Goal: Task Accomplishment & Management: Manage account settings

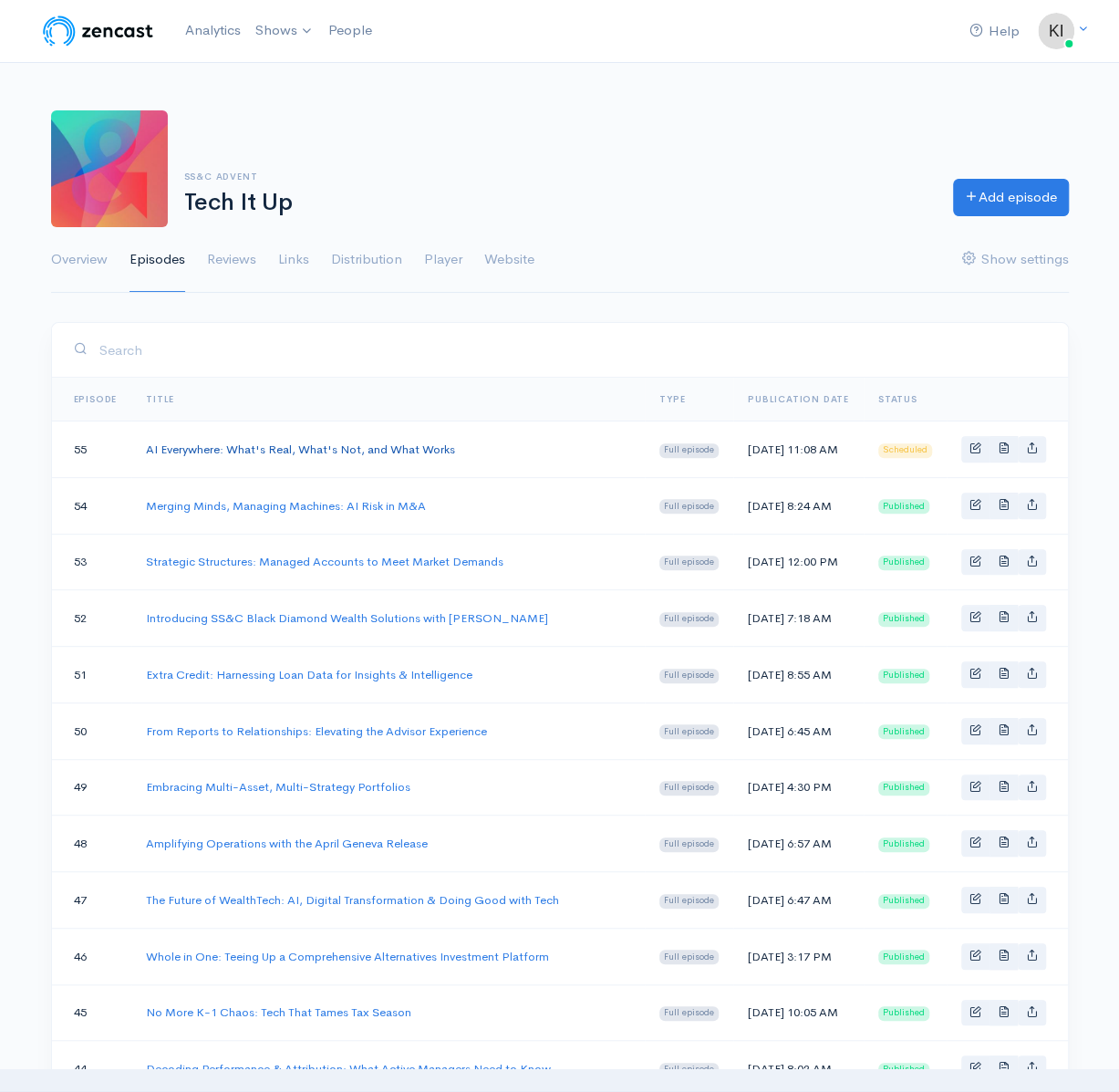
drag, startPoint x: 0, startPoint y: 0, endPoint x: 312, endPoint y: 452, distance: 549.2
click at [312, 452] on link "AI Everywhere: What's Real, What's Not, and What Works" at bounding box center [301, 449] width 309 height 15
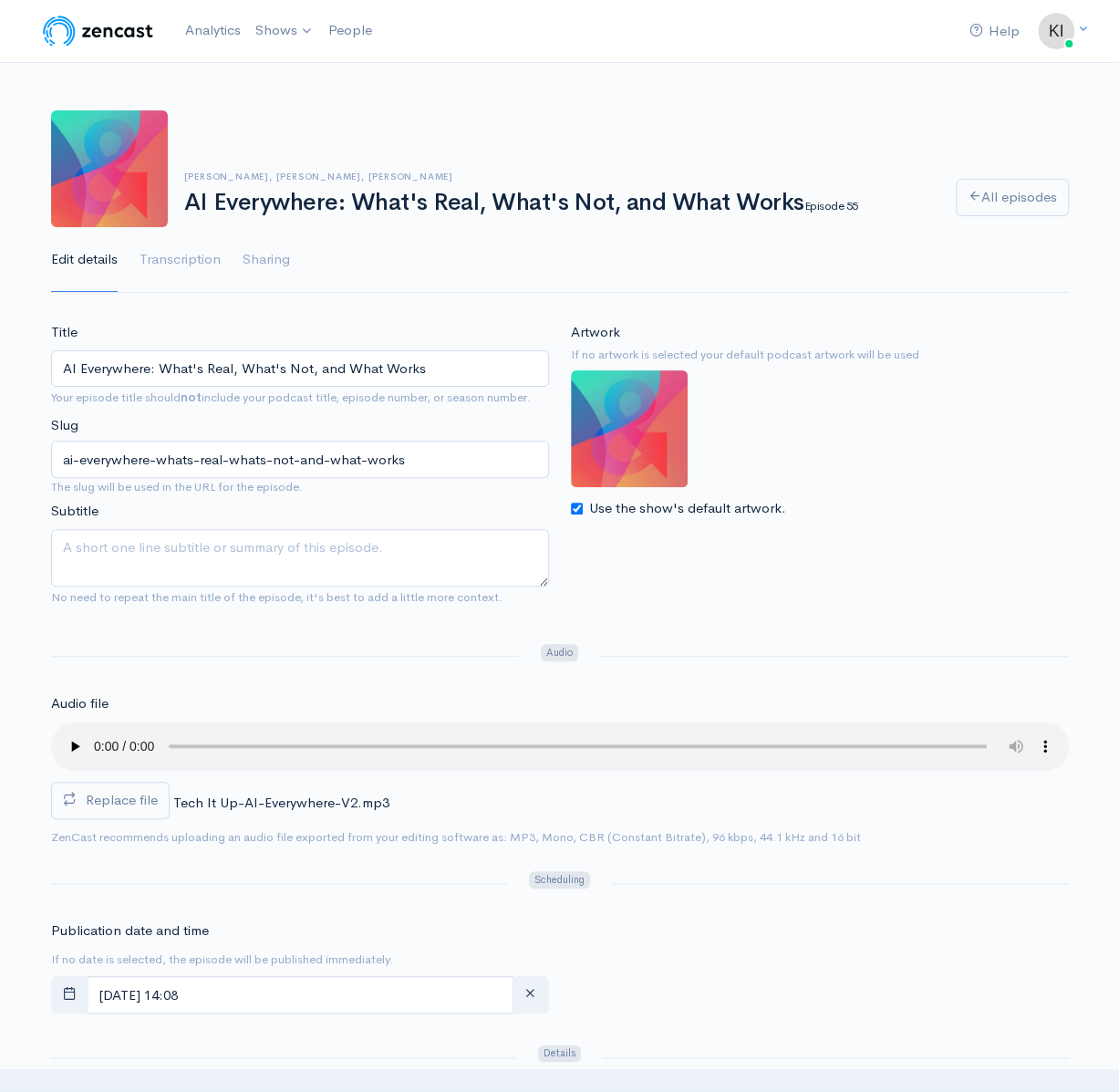
scroll to position [547, 0]
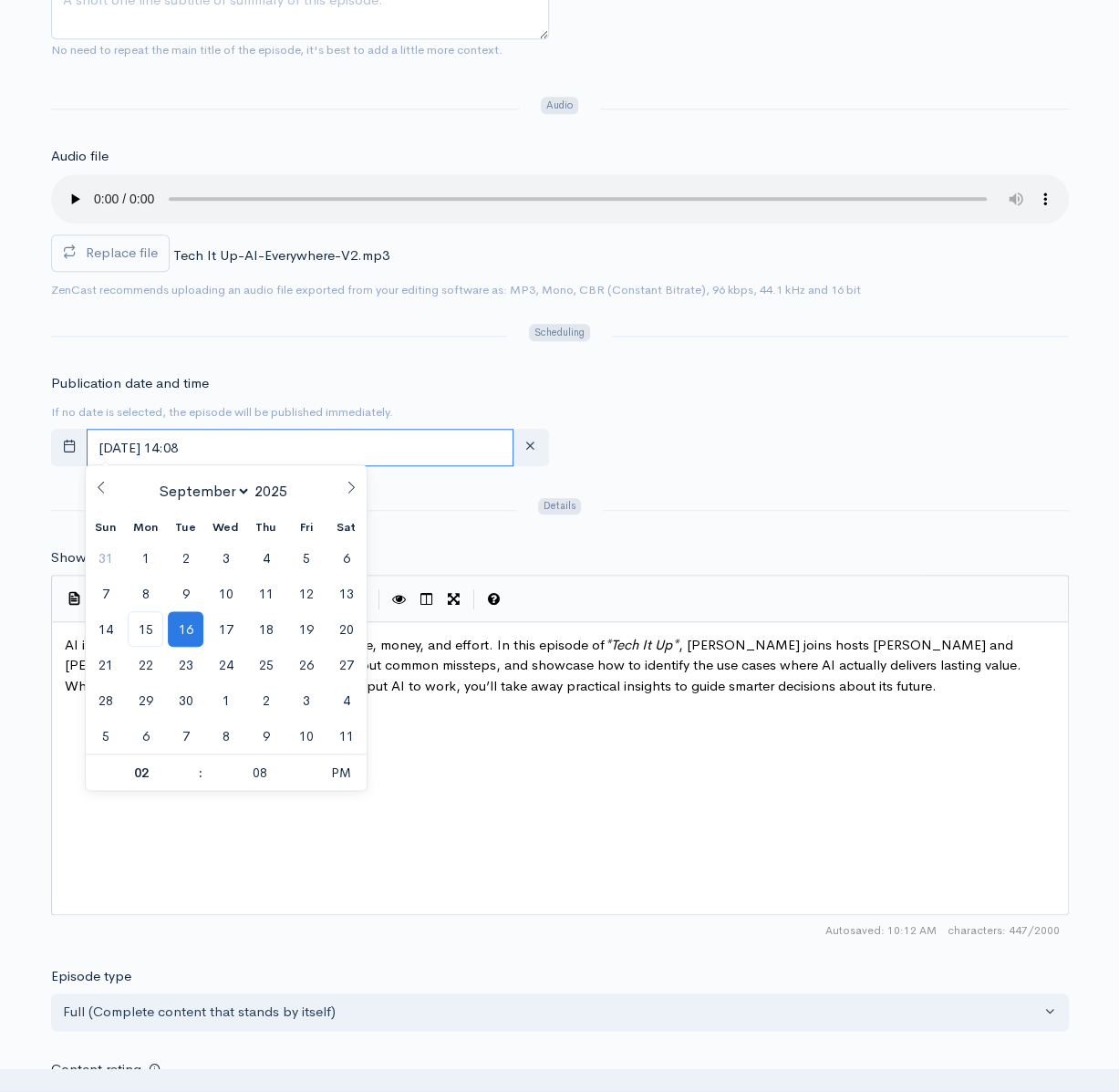
click at [385, 447] on input "[DATE] 14:08" at bounding box center [300, 447] width 427 height 38
click at [237, 627] on span "17" at bounding box center [225, 630] width 36 height 36
type input "[DATE] 14:08"
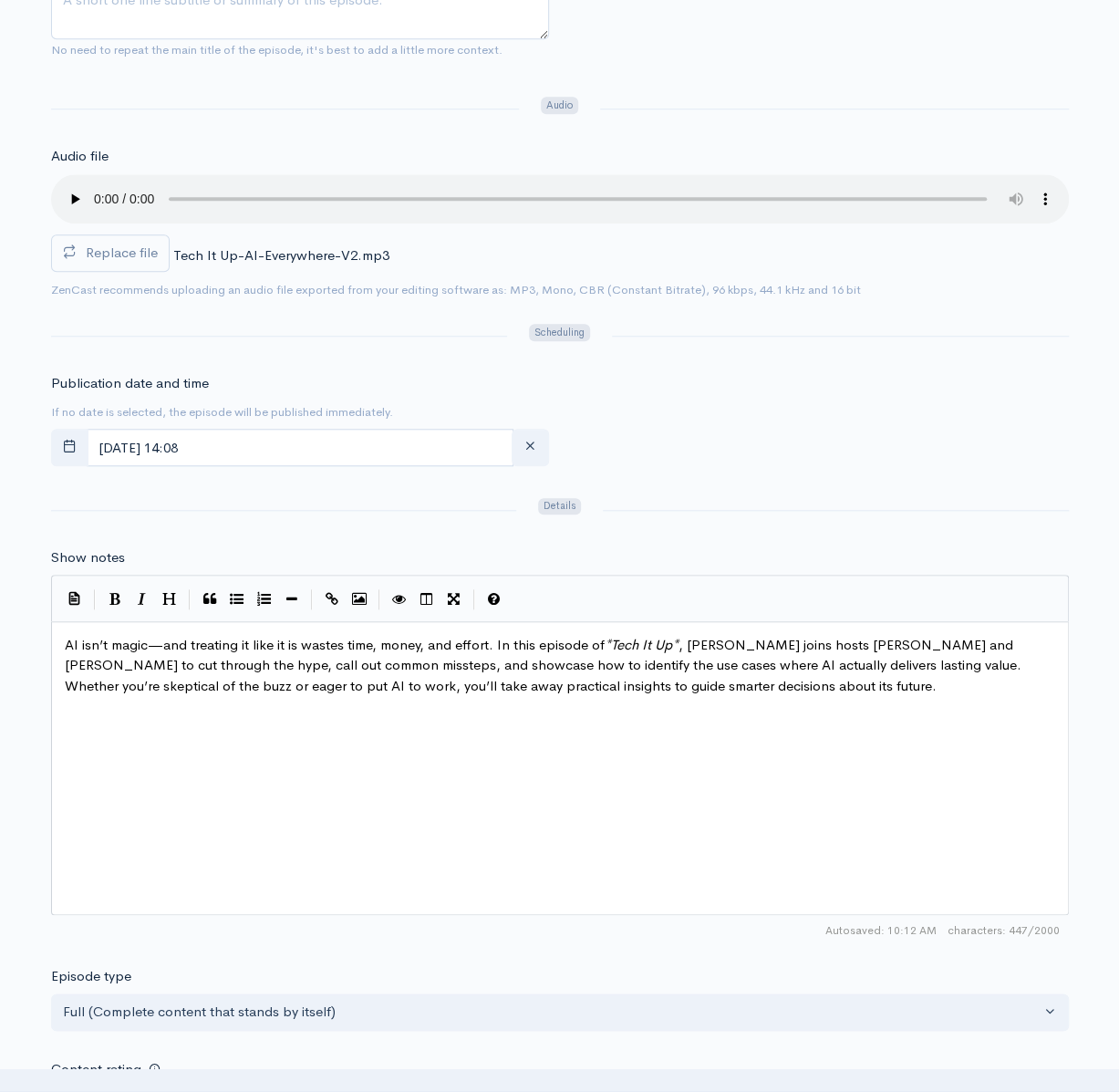
click at [888, 496] on div at bounding box center [836, 511] width 487 height 30
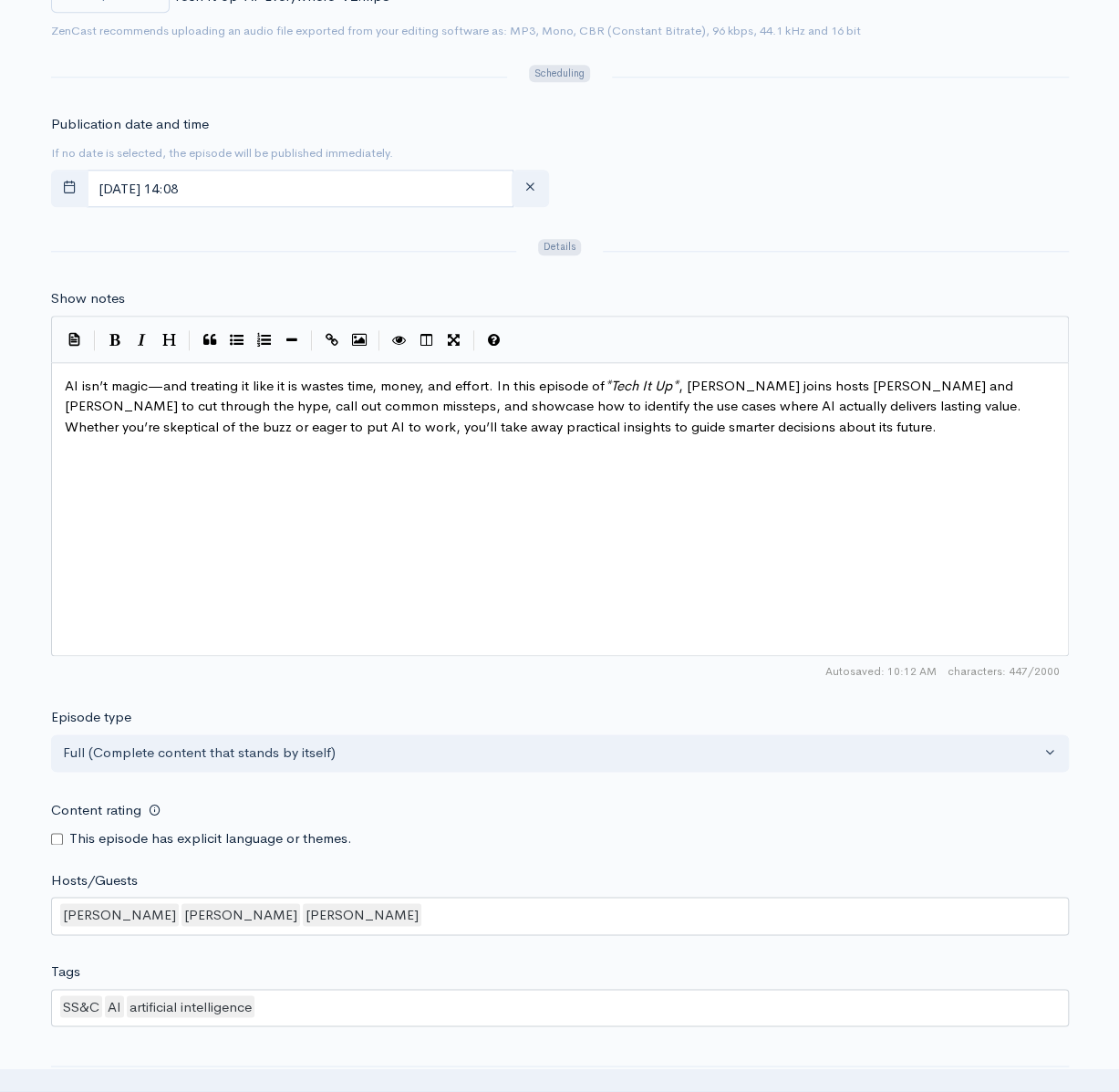
scroll to position [1095, 0]
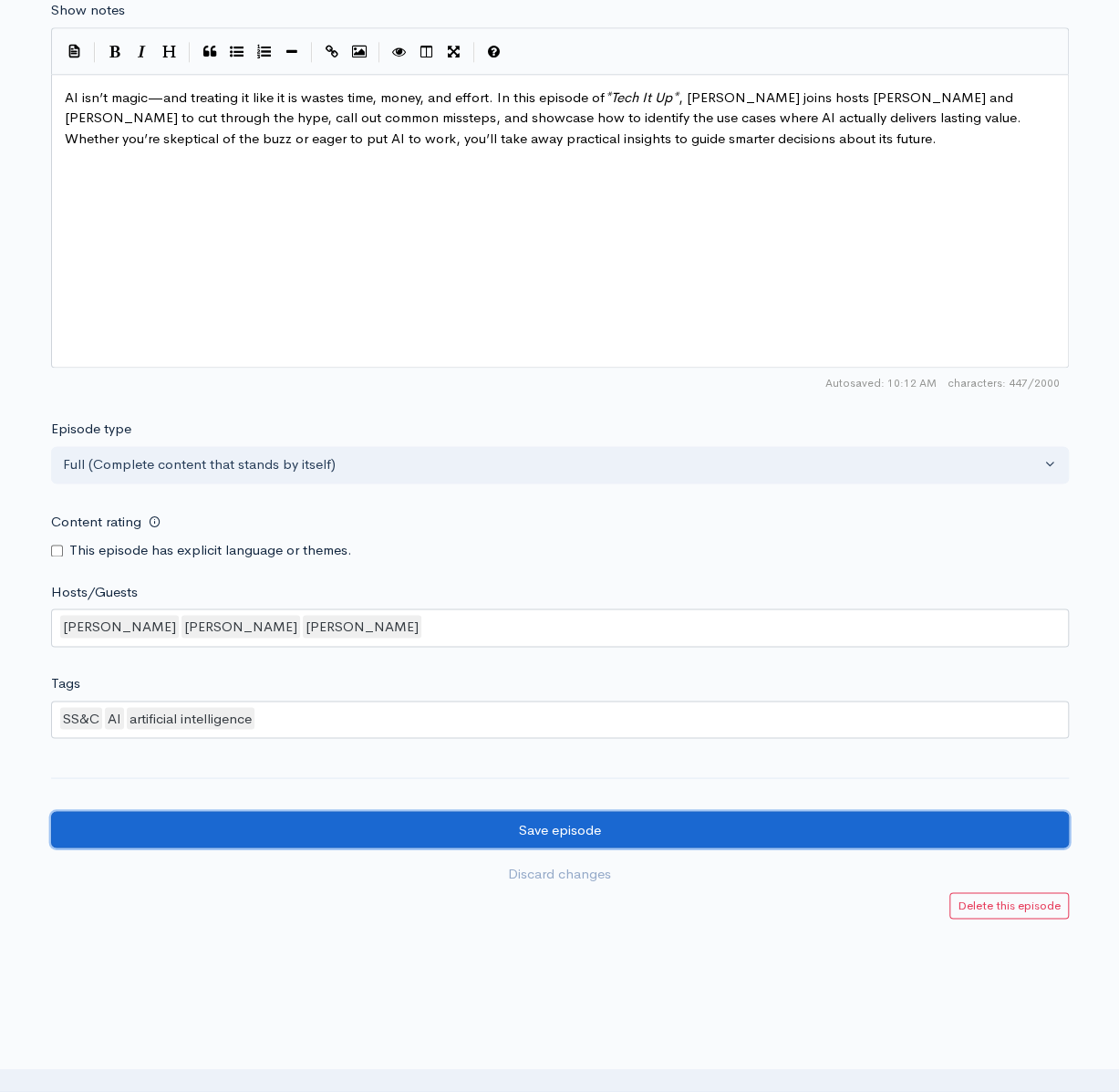
click at [702, 828] on input "Save episode" at bounding box center [560, 831] width 1018 height 38
